Goal: Transaction & Acquisition: Purchase product/service

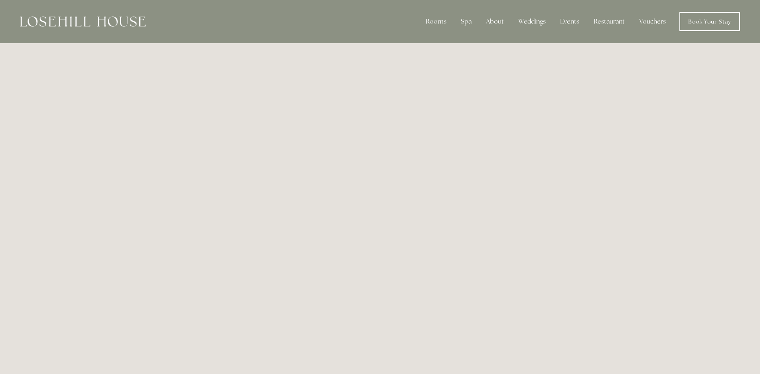
click at [92, 21] on img at bounding box center [83, 21] width 126 height 10
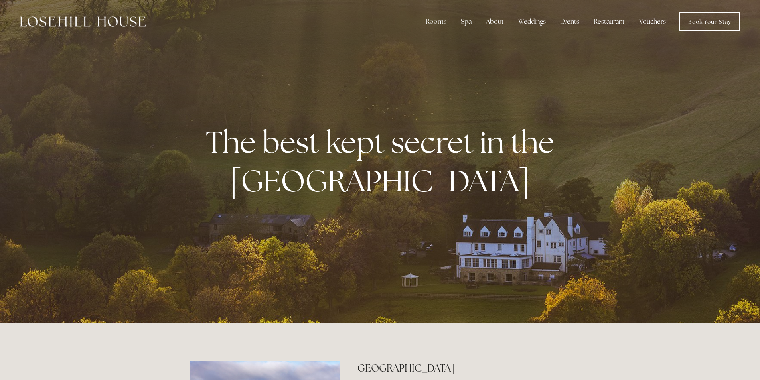
click at [650, 22] on link "Vouchers" at bounding box center [651, 22] width 39 height 16
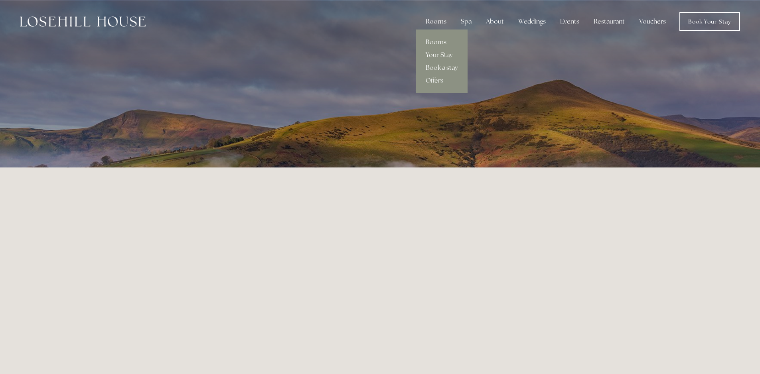
click at [438, 20] on div "Rooms" at bounding box center [435, 22] width 33 height 16
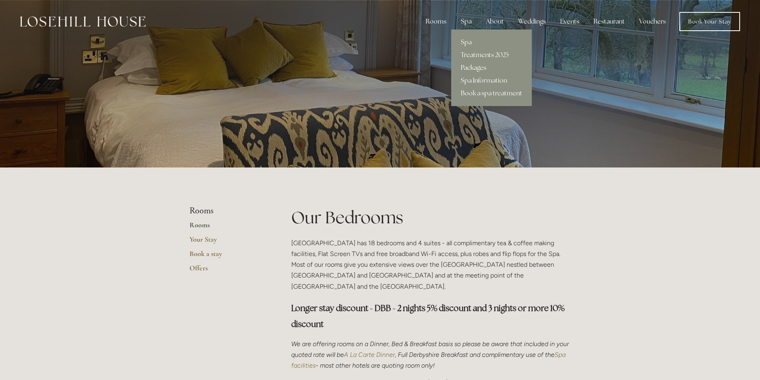
click at [472, 63] on link "Packages" at bounding box center [491, 67] width 81 height 13
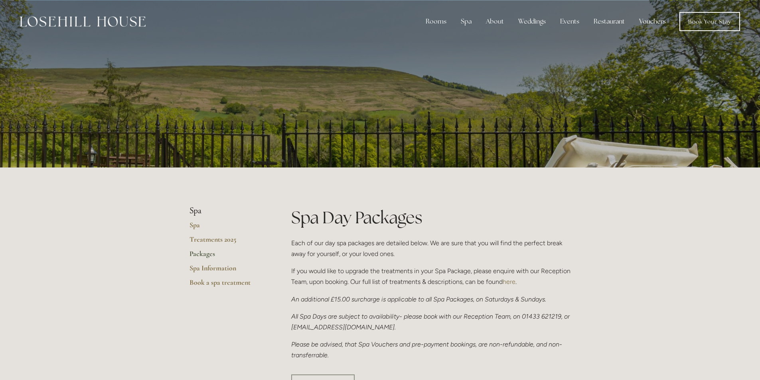
click at [643, 18] on link "Vouchers" at bounding box center [651, 22] width 39 height 16
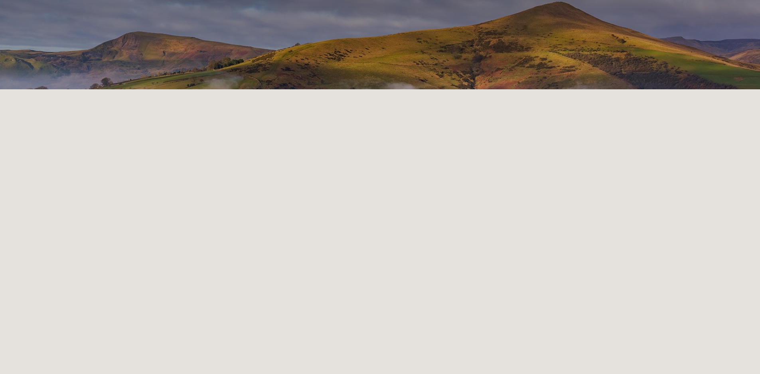
scroll to position [8, 0]
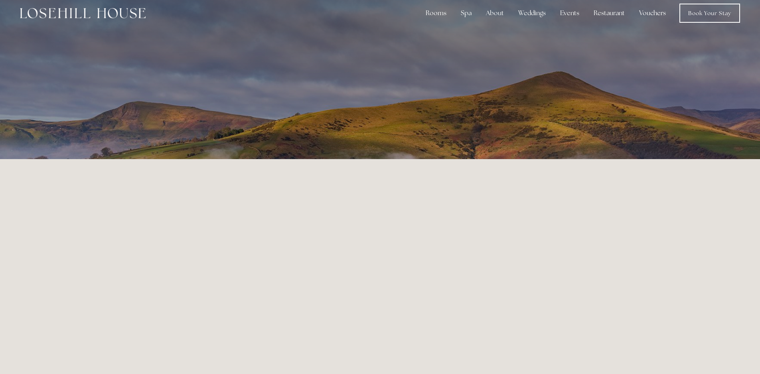
click at [653, 14] on link "Vouchers" at bounding box center [651, 13] width 39 height 16
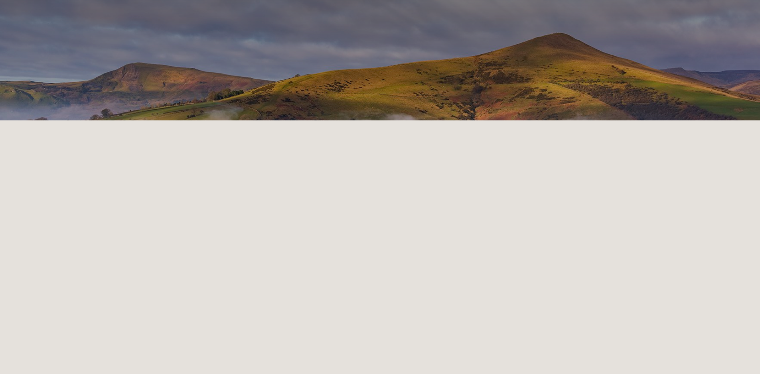
scroll to position [33, 0]
